Goal: Transaction & Acquisition: Purchase product/service

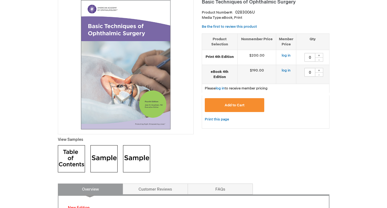
scroll to position [85, 0]
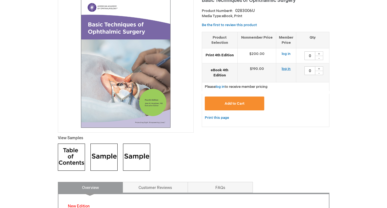
click at [287, 69] on link "log in" at bounding box center [285, 69] width 9 height 4
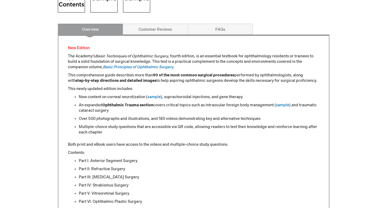
scroll to position [243, 0]
click at [140, 67] on link "Basic Principles of Ophthalmic Surgery" at bounding box center [138, 67] width 70 height 5
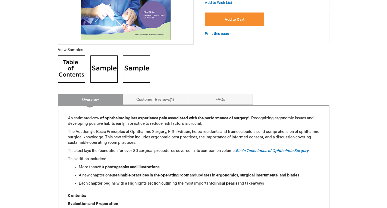
scroll to position [175, 0]
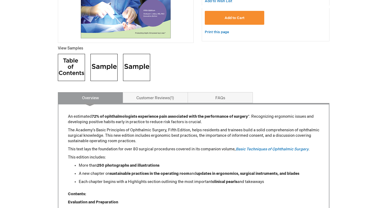
click at [80, 67] on img at bounding box center [71, 67] width 27 height 27
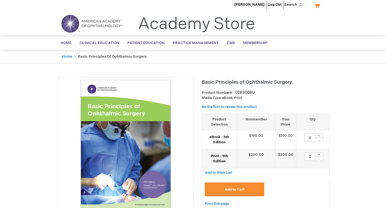
scroll to position [0, 0]
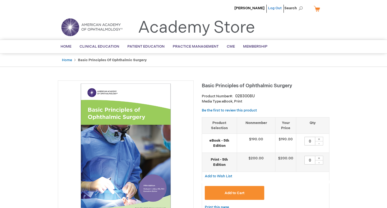
click at [275, 7] on link "Log Out" at bounding box center [275, 8] width 14 height 4
